Goal: Check status: Check status

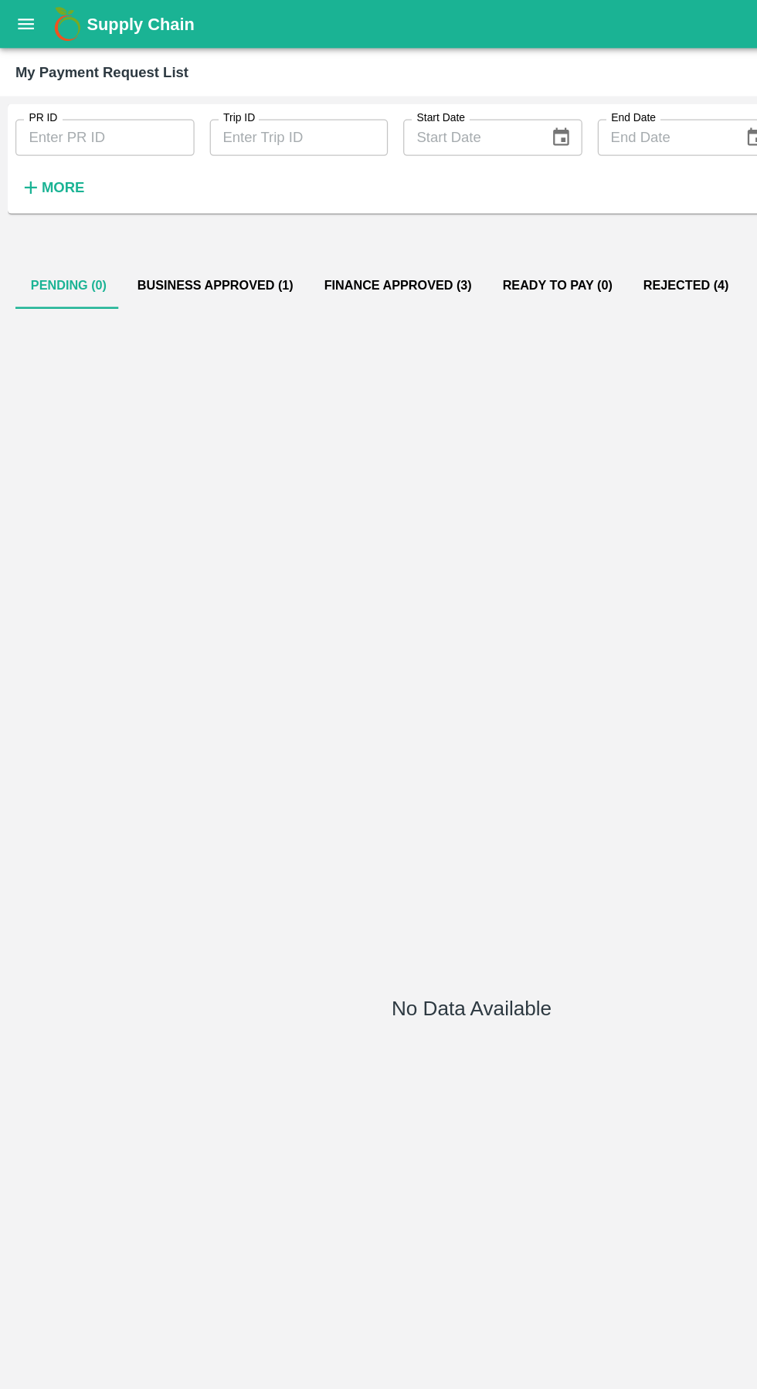
click at [38, 32] on div "Supply Chain" at bounding box center [378, 19] width 757 height 39
click at [23, 19] on icon "open drawer" at bounding box center [21, 19] width 13 height 8
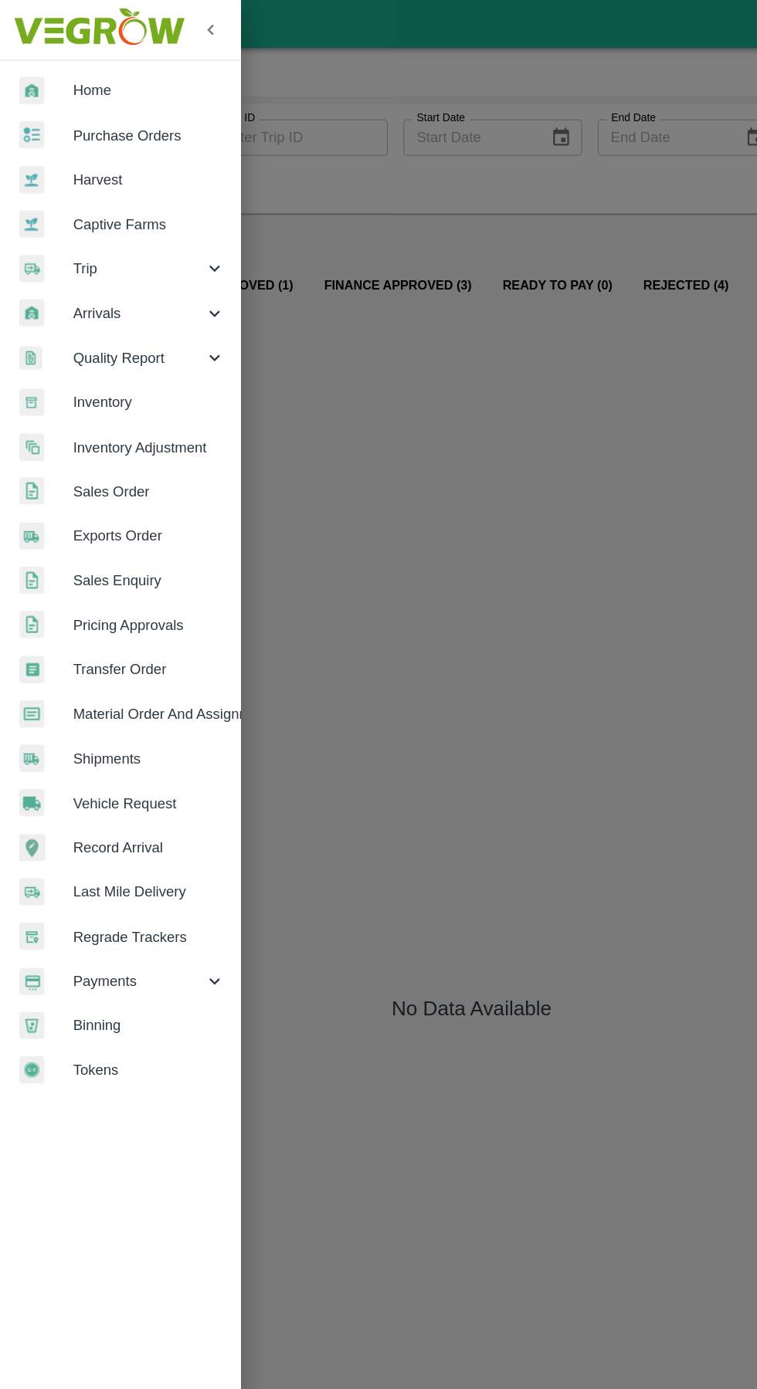
click at [79, 218] on span "Trip" at bounding box center [111, 215] width 105 height 17
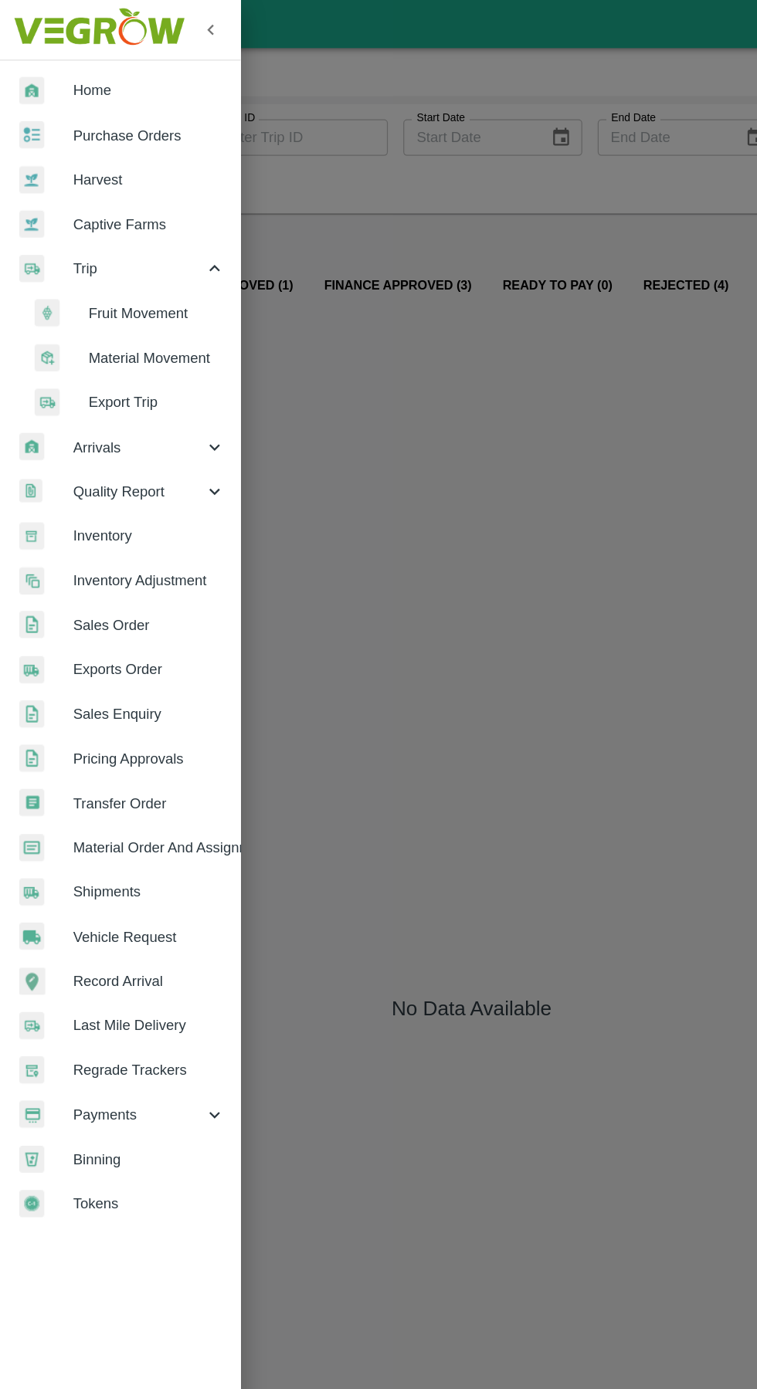
click at [110, 248] on span "Fruit Movement" at bounding box center [126, 251] width 110 height 17
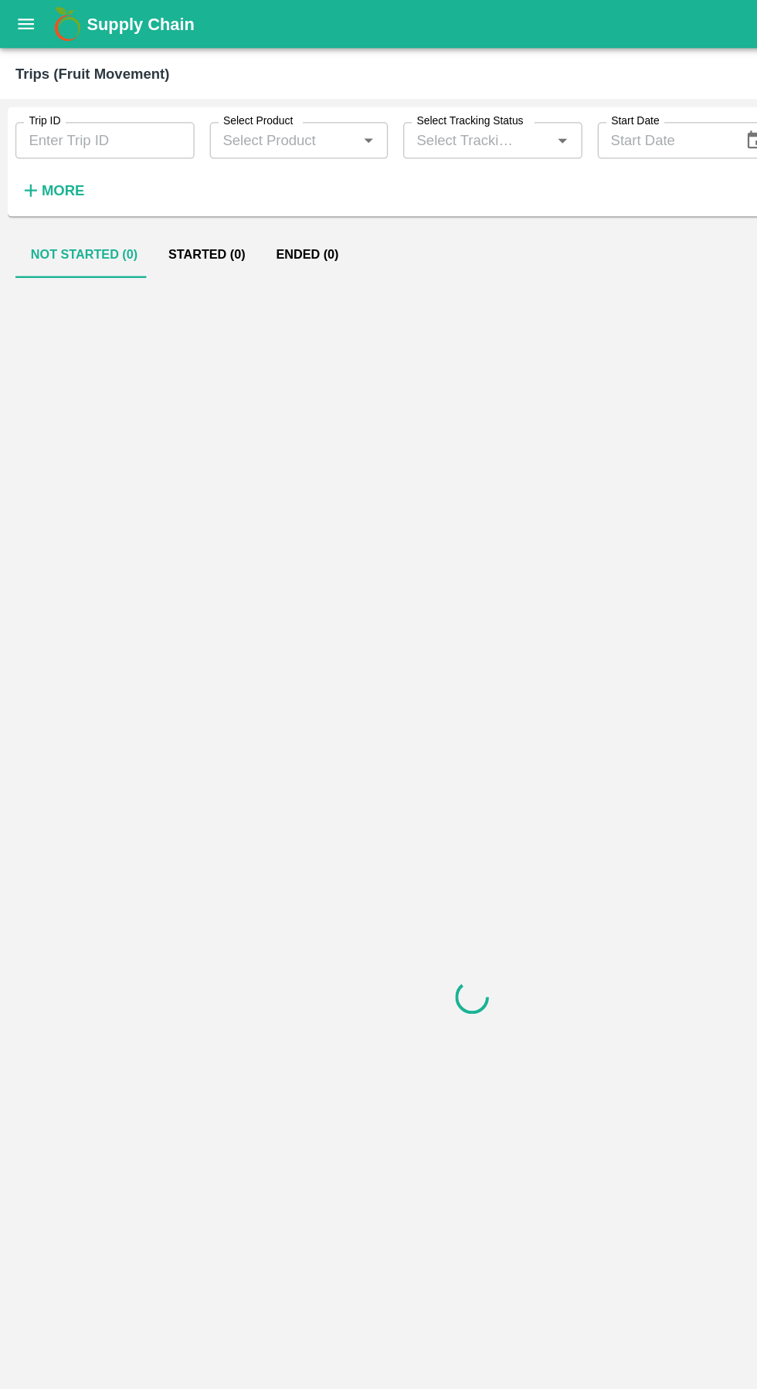
click at [78, 107] on input "Trip ID" at bounding box center [84, 112] width 144 height 29
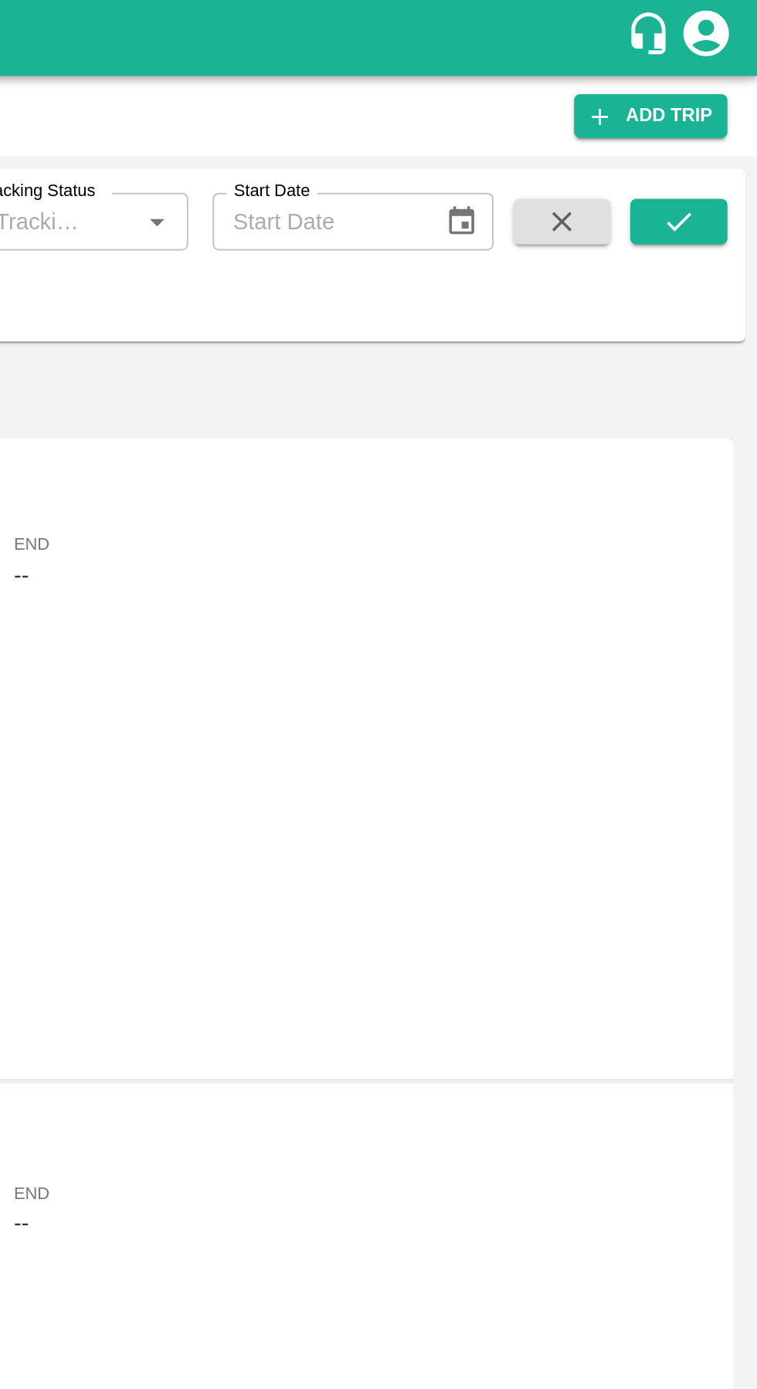
type input "89586"
click at [723, 111] on icon "submit" at bounding box center [716, 112] width 17 height 17
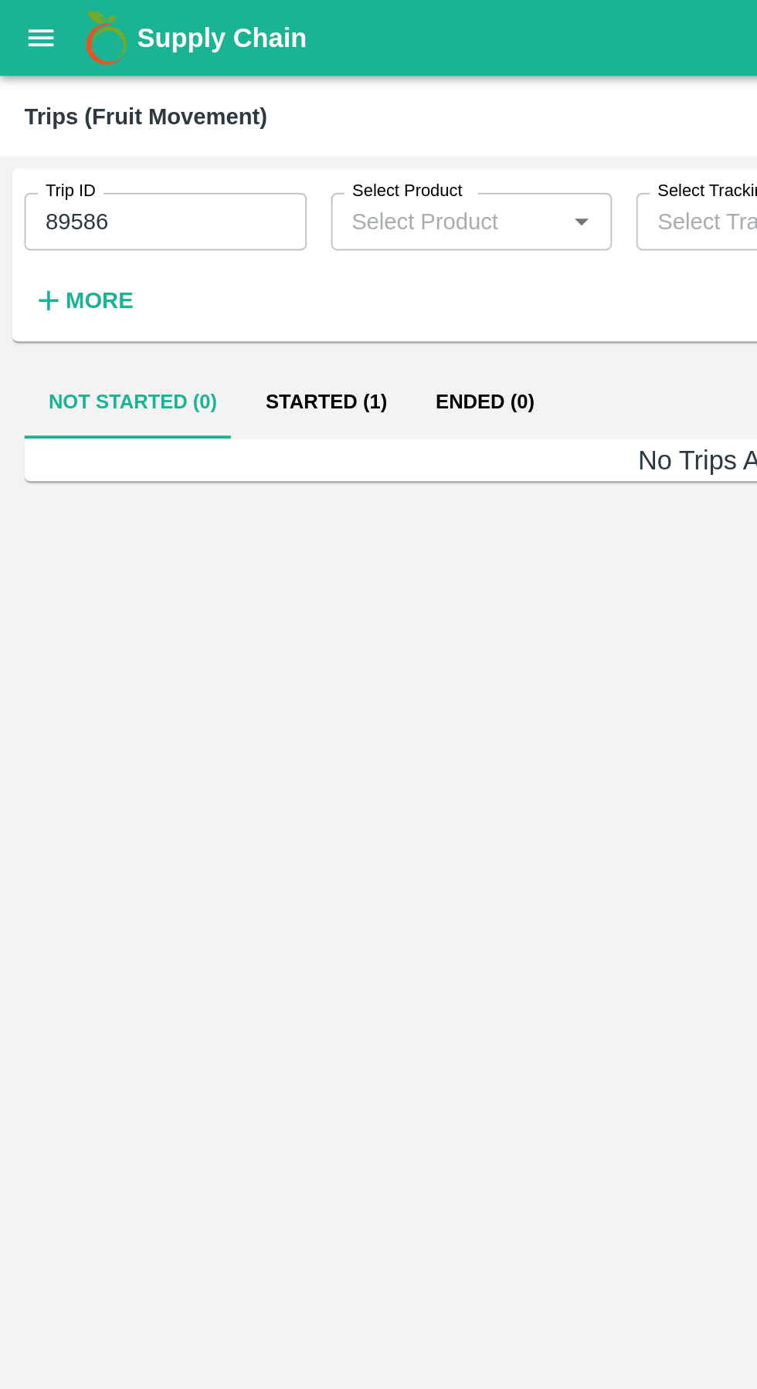
click at [159, 203] on button "Started (1)" at bounding box center [166, 204] width 86 height 37
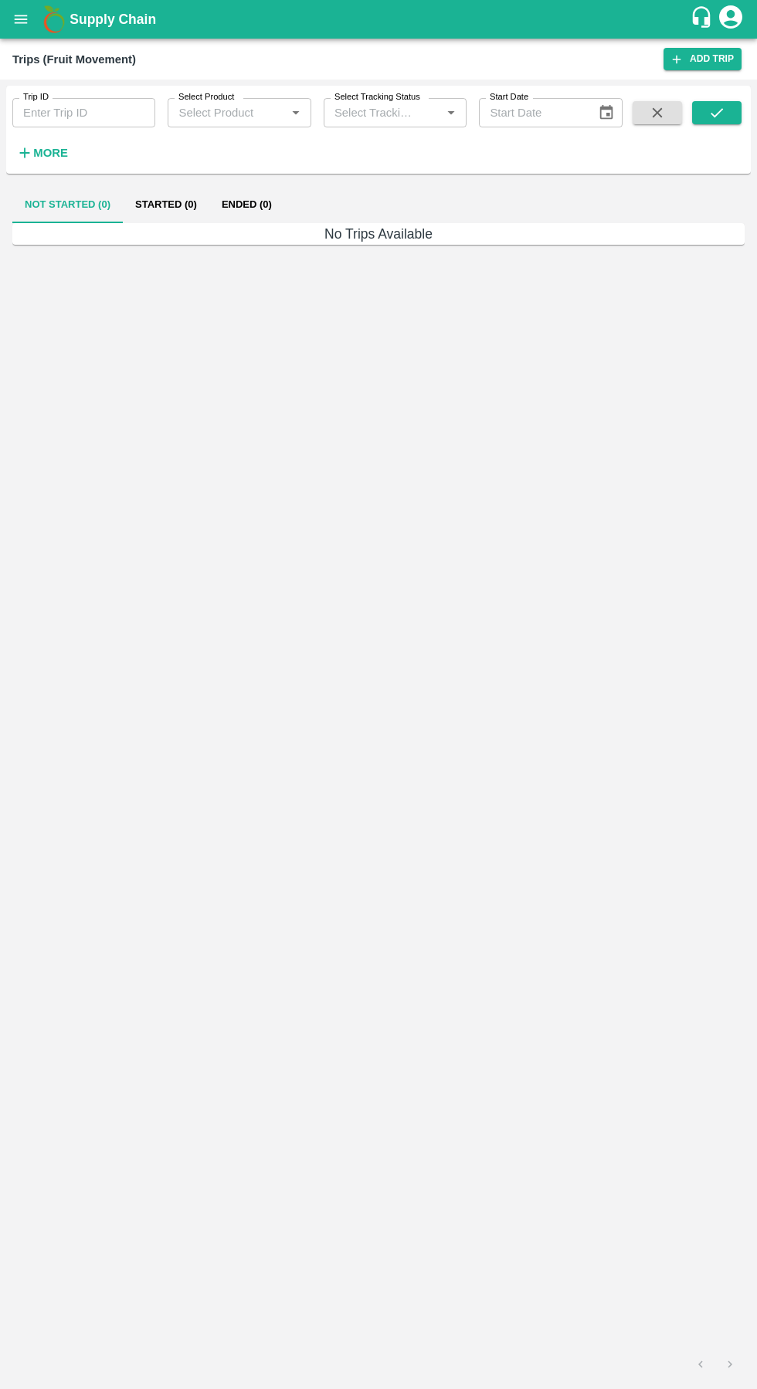
type input "89586"
click at [153, 205] on button "Started (1)" at bounding box center [166, 204] width 86 height 37
